Goal: Information Seeking & Learning: Learn about a topic

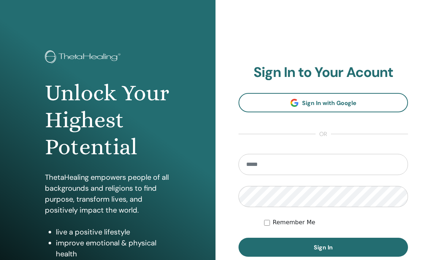
click at [70, 170] on div "Unlock Your Highest Potential ThetaHealing empowers people of all backgrounds a…" at bounding box center [107, 150] width 136 height 201
click at [72, 166] on div "Unlock Your Highest Potential ThetaHealing empowers people of all backgrounds a…" at bounding box center [107, 150] width 136 height 201
click at [62, 165] on div "Unlock Your Highest Potential ThetaHealing empowers people of all backgrounds a…" at bounding box center [107, 150] width 136 height 201
click at [290, 165] on input "email" at bounding box center [322, 164] width 169 height 21
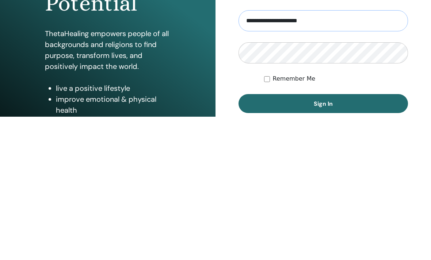
type input "**********"
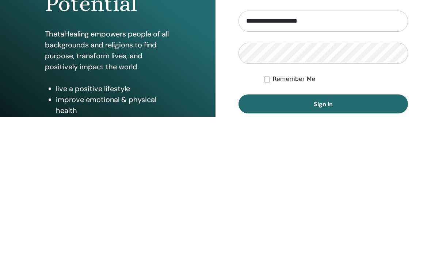
scroll to position [90, 0]
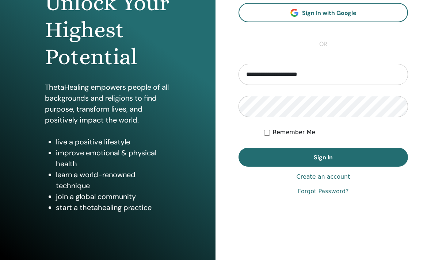
click at [335, 158] on button "Sign In" at bounding box center [322, 157] width 169 height 19
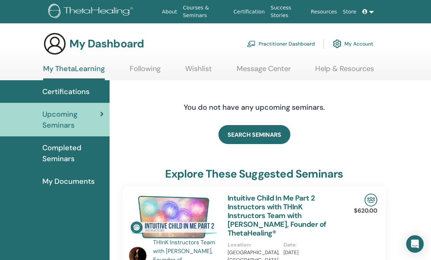
click at [74, 179] on span "My Documents" at bounding box center [68, 181] width 52 height 11
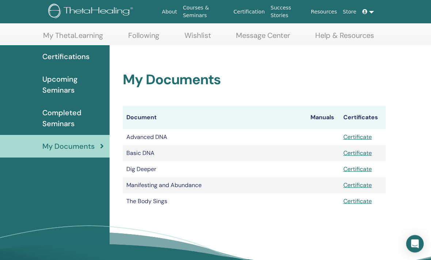
scroll to position [31, 0]
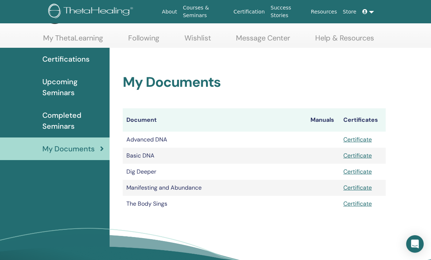
click at [77, 117] on span "Completed Seminars" at bounding box center [72, 121] width 61 height 22
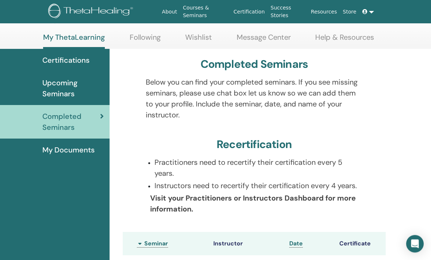
scroll to position [20, 0]
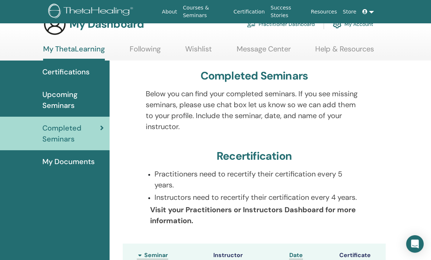
click at [62, 100] on span "Upcoming Seminars" at bounding box center [72, 100] width 61 height 22
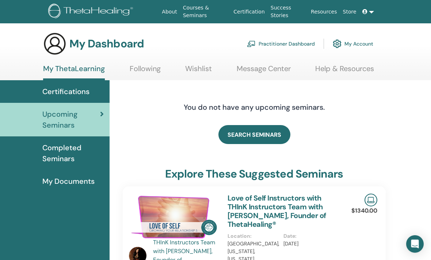
click at [78, 88] on span "Certifications" at bounding box center [65, 91] width 47 height 11
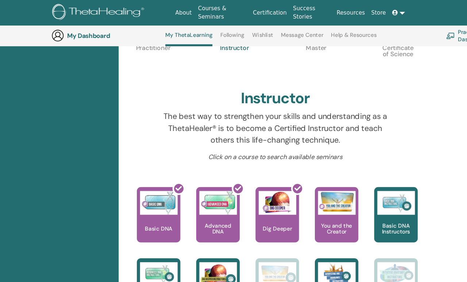
scroll to position [215, 0]
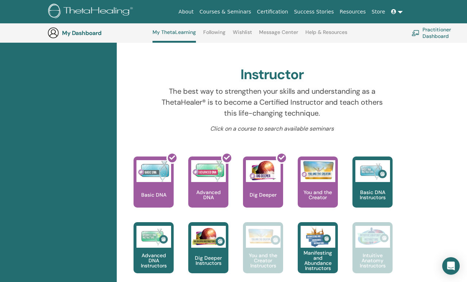
click at [321, 190] on p "You and the Creator" at bounding box center [318, 195] width 40 height 10
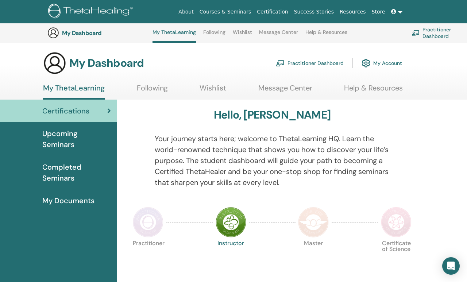
scroll to position [241, 0]
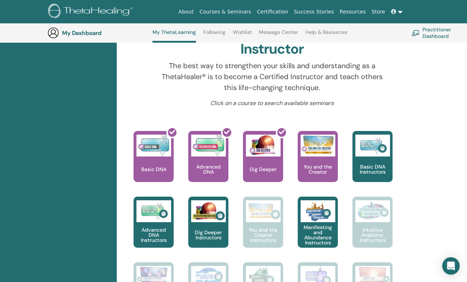
click at [316, 160] on div "You and the Creator" at bounding box center [318, 156] width 40 height 51
click at [323, 115] on span "Learn to understand the difference of the Creators voice verses your ego. What …" at bounding box center [319, 114] width 70 height 30
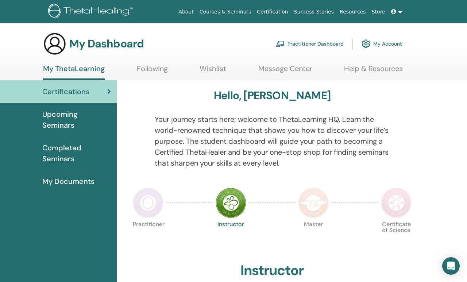
click at [80, 184] on span "My Documents" at bounding box center [68, 181] width 52 height 11
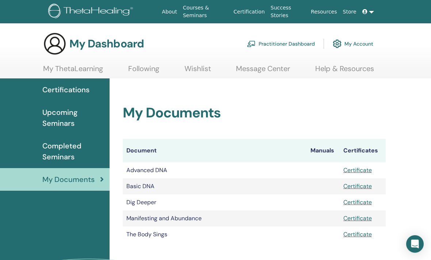
click at [53, 116] on span "Upcoming Seminars" at bounding box center [72, 118] width 61 height 22
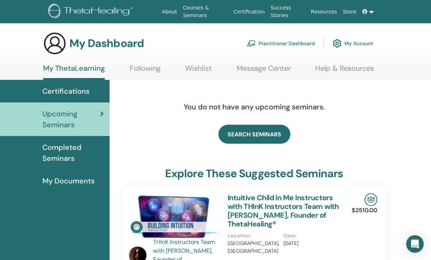
scroll to position [7, 0]
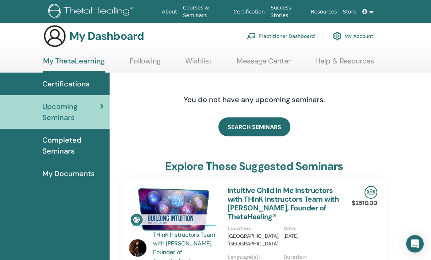
click at [59, 145] on span "Completed Seminars" at bounding box center [72, 146] width 61 height 22
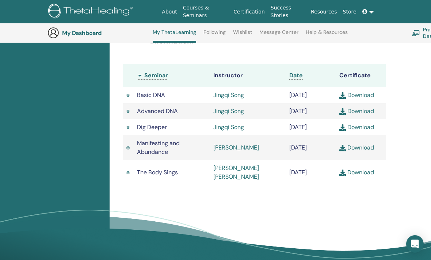
scroll to position [221, 0]
